Goal: Information Seeking & Learning: Learn about a topic

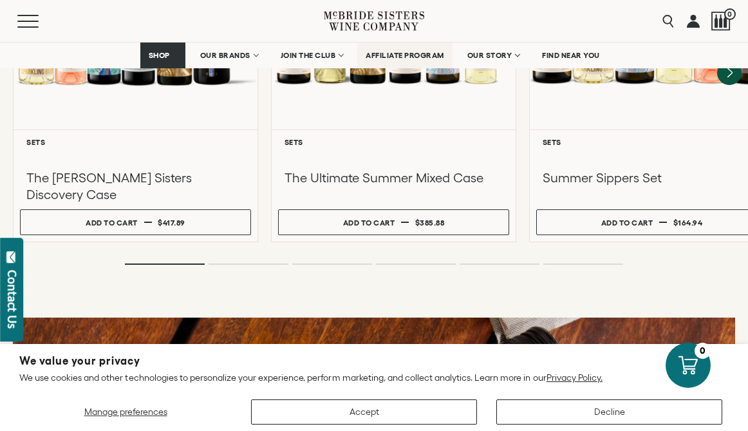
scroll to position [1308, 0]
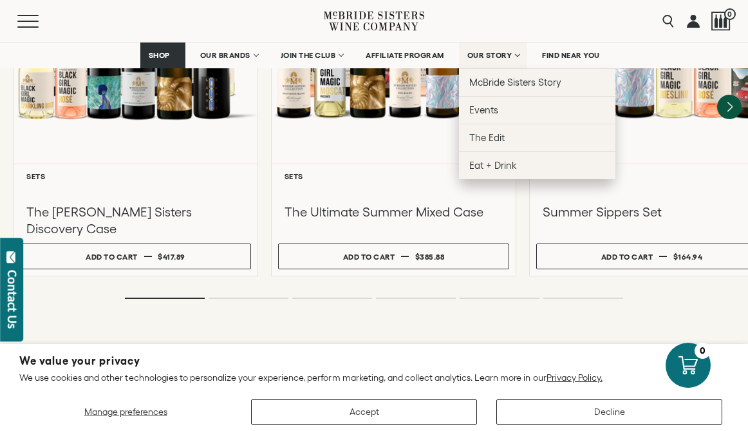
click at [489, 54] on span "OUR STORY" at bounding box center [489, 55] width 45 height 9
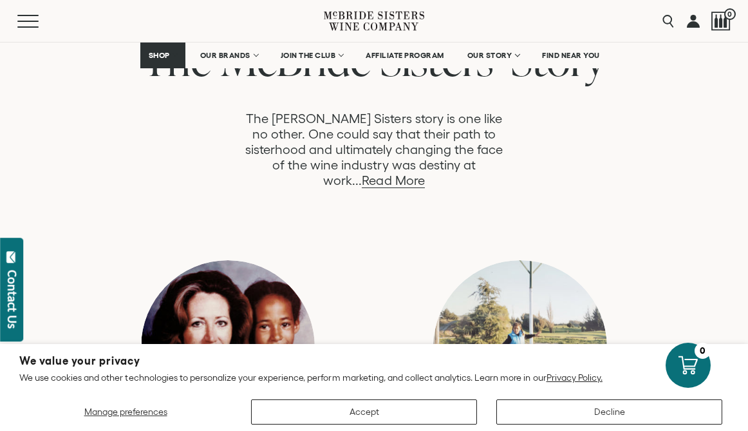
scroll to position [699, 0]
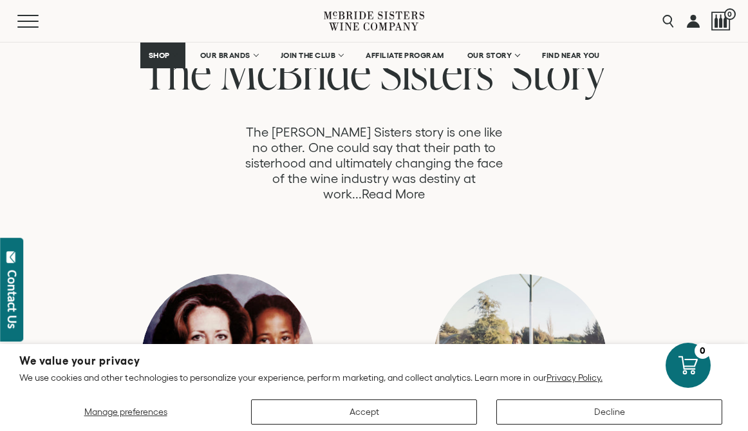
click at [424, 187] on link "Read More" at bounding box center [393, 194] width 62 height 15
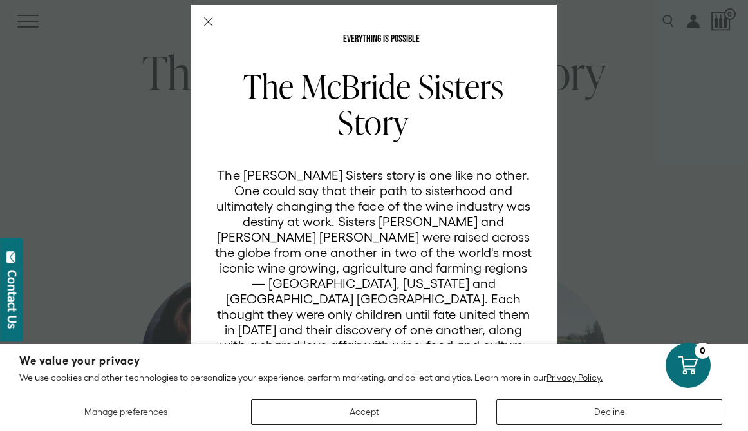
scroll to position [0, 0]
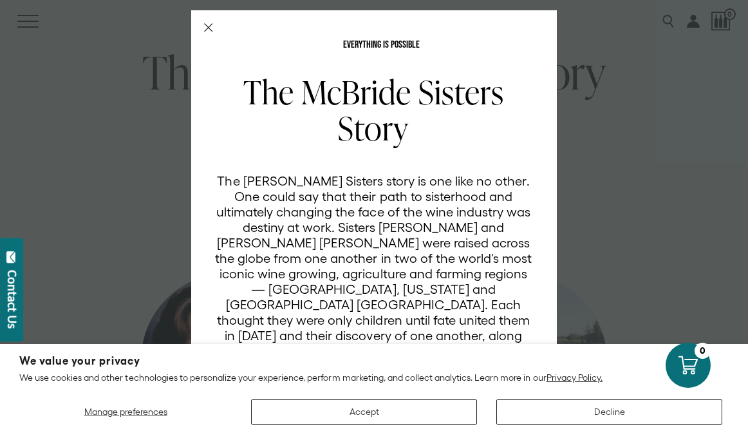
click at [200, 22] on div "EVERYTHING IS POSSIBLE The [PERSON_NAME] Sisters Story The [PERSON_NAME] Sister…" at bounding box center [374, 237] width 366 height 454
click at [218, 30] on div "EVERYTHING IS POSSIBLE The [PERSON_NAME] Sisters Story The [PERSON_NAME] Sister…" at bounding box center [374, 237] width 366 height 454
click at [209, 26] on icon "Close Modal" at bounding box center [208, 27] width 9 height 9
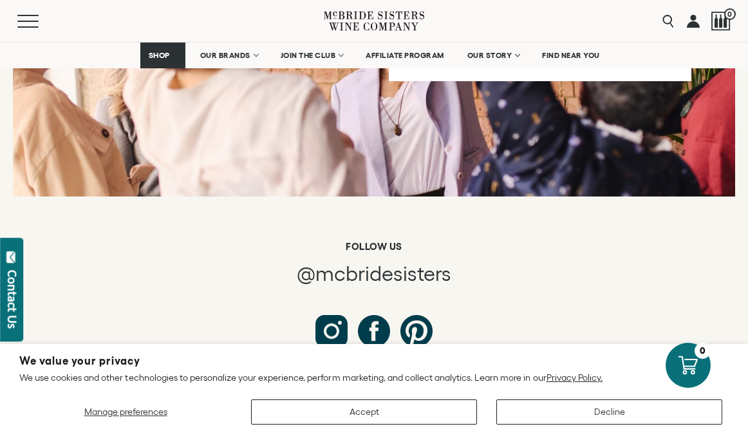
scroll to position [6699, 0]
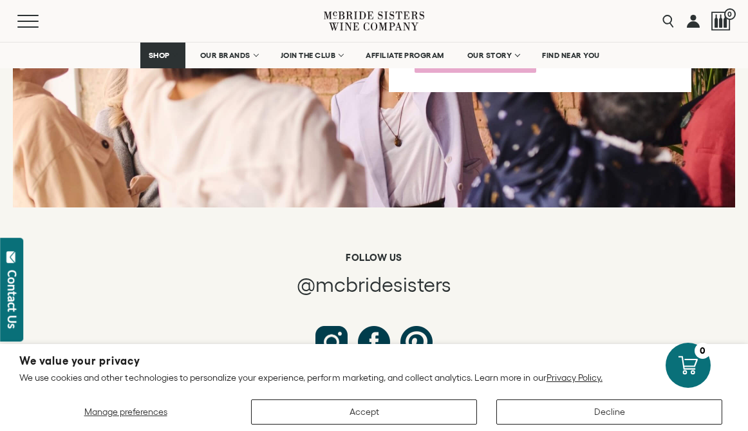
click at [621, 250] on div "Follow us @mcbridesisters Comments Count 5" at bounding box center [374, 401] width 748 height 362
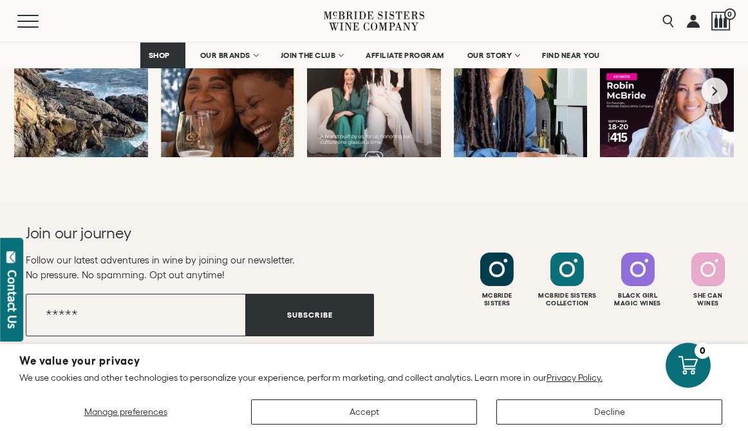
scroll to position [7062, 0]
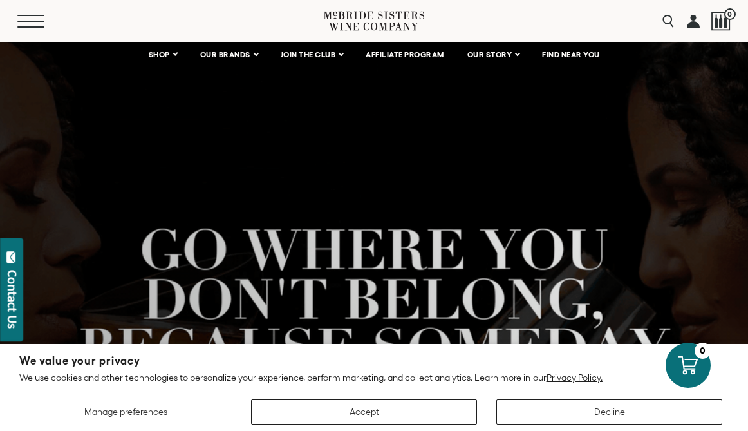
click at [32, 24] on button "Menu" at bounding box center [40, 21] width 46 height 13
